Goal: Navigation & Orientation: Go to known website

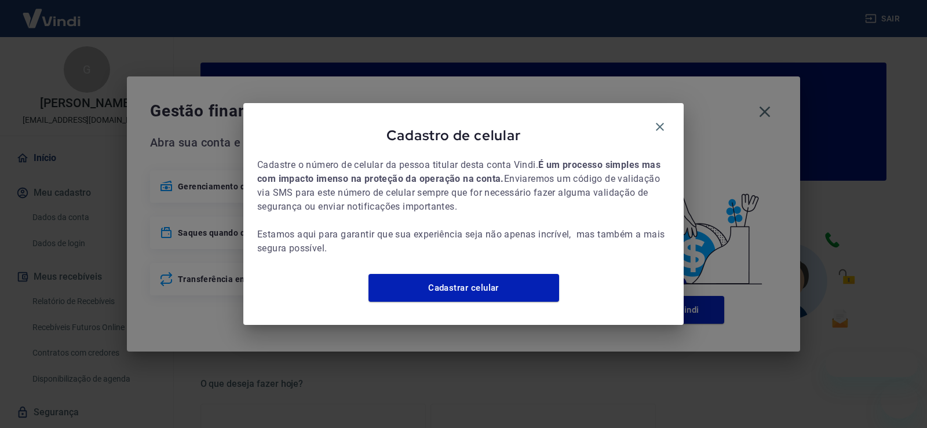
click at [657, 121] on icon "button" at bounding box center [660, 127] width 14 height 14
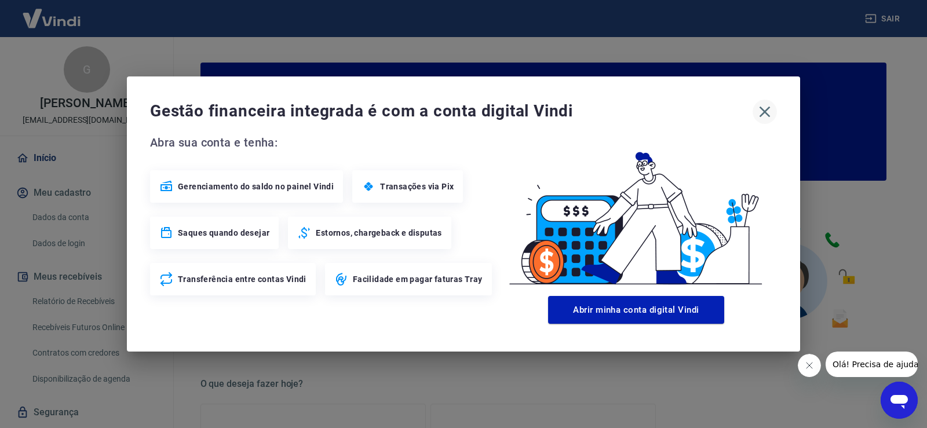
click at [775, 106] on button "button" at bounding box center [765, 112] width 24 height 24
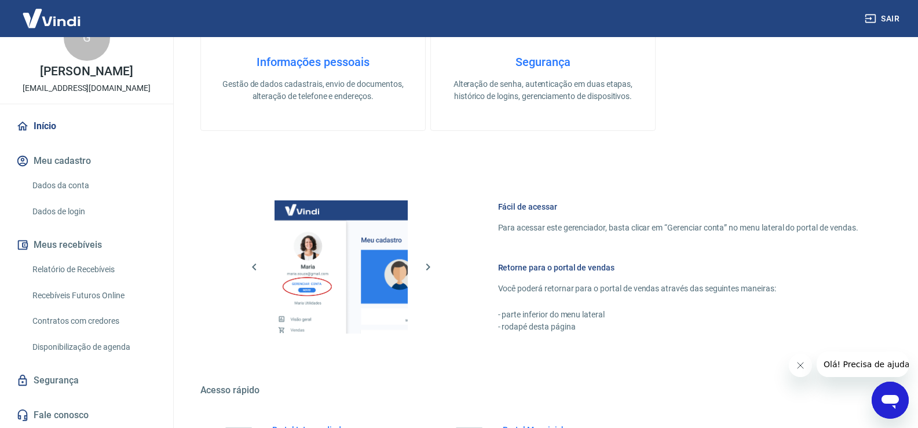
scroll to position [579, 0]
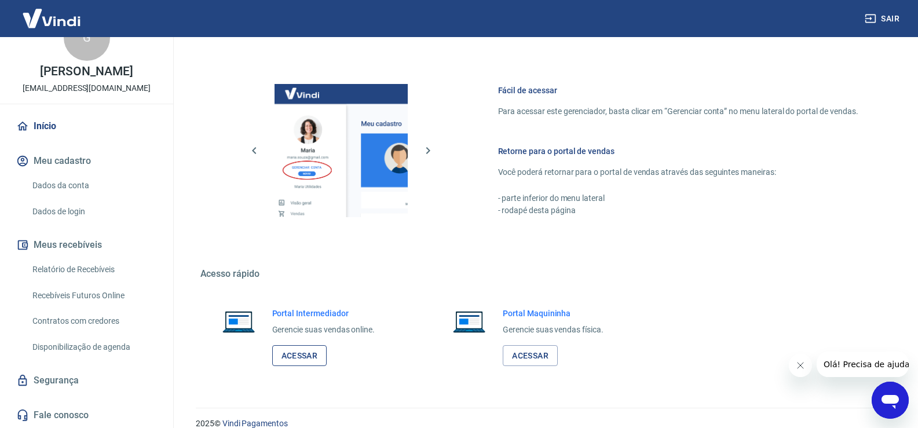
drag, startPoint x: 312, startPoint y: 340, endPoint x: 314, endPoint y: 348, distance: 8.9
click at [312, 341] on div "Portal Intermediador Gerencie suas vendas online. Acessar" at bounding box center [323, 337] width 103 height 59
drag, startPoint x: 314, startPoint y: 349, endPoint x: 352, endPoint y: 330, distance: 42.0
click at [316, 349] on link "Acessar" at bounding box center [299, 355] width 55 height 21
